Goal: Task Accomplishment & Management: Use online tool/utility

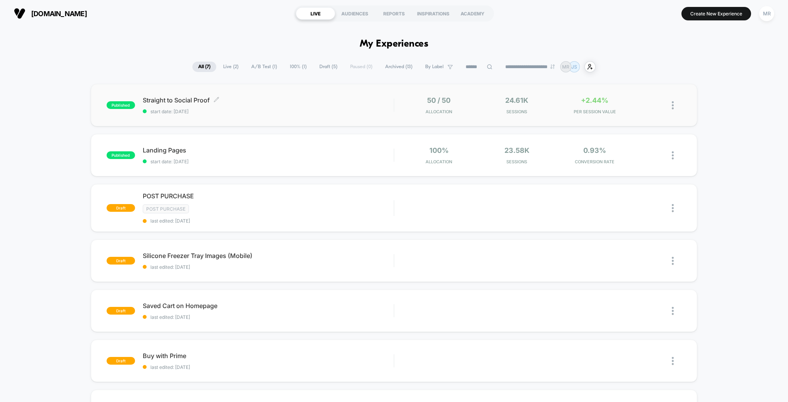
click at [167, 96] on span "Straight to Social Proof Click to edit experience details" at bounding box center [268, 100] width 251 height 8
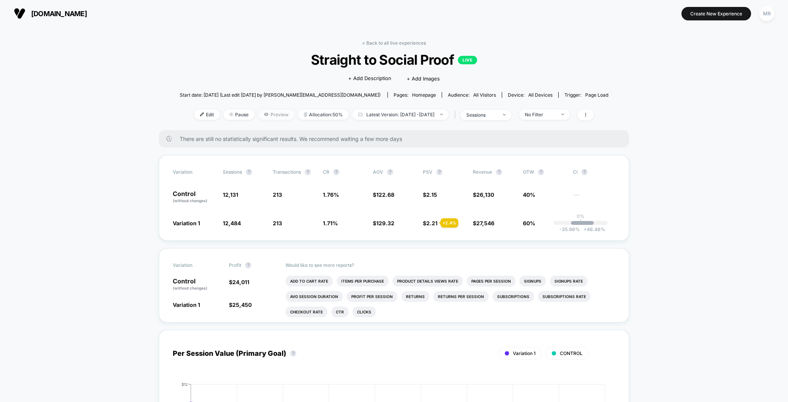
click at [269, 109] on span "Preview" at bounding box center [276, 114] width 36 height 10
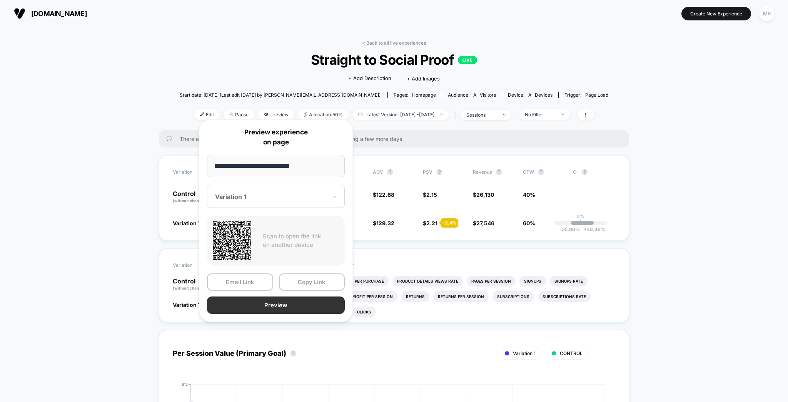
click at [295, 298] on button "Preview" at bounding box center [276, 304] width 138 height 17
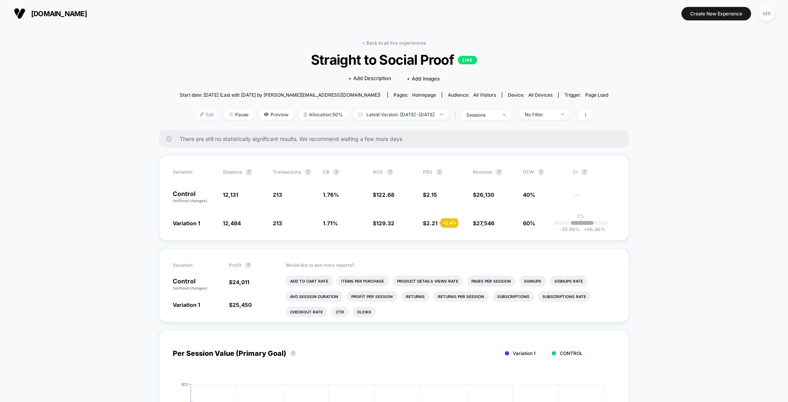
click at [209, 109] on span "Edit" at bounding box center [206, 114] width 25 height 10
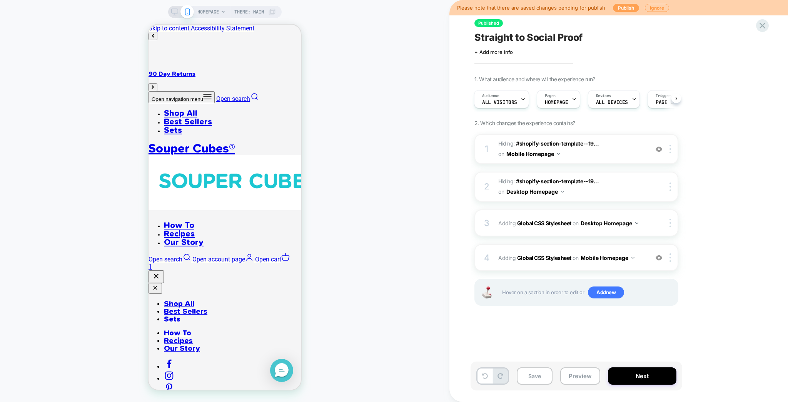
click at [634, 8] on button "Publish" at bounding box center [626, 8] width 26 height 8
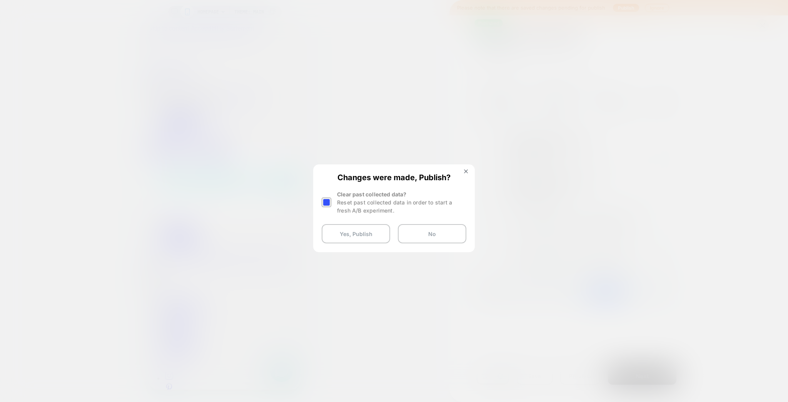
click at [327, 197] on div at bounding box center [327, 202] width 10 height 10
click at [344, 226] on button "Yes, Publish" at bounding box center [356, 233] width 68 height 19
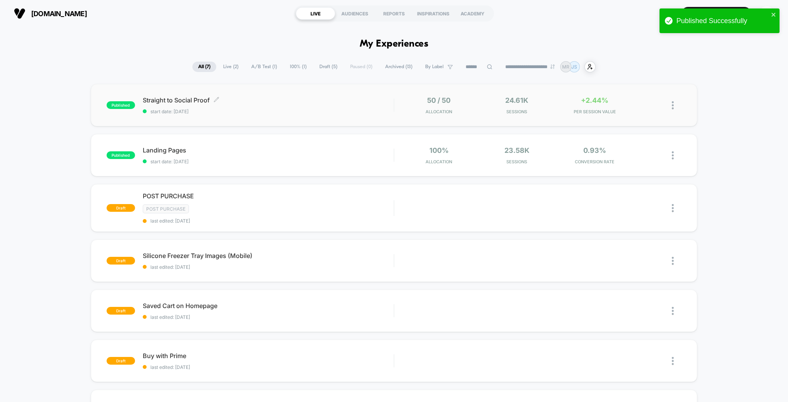
click at [326, 96] on span "Straight to Social Proof Click to edit experience details" at bounding box center [268, 100] width 251 height 8
